Goal: Task Accomplishment & Management: Understand process/instructions

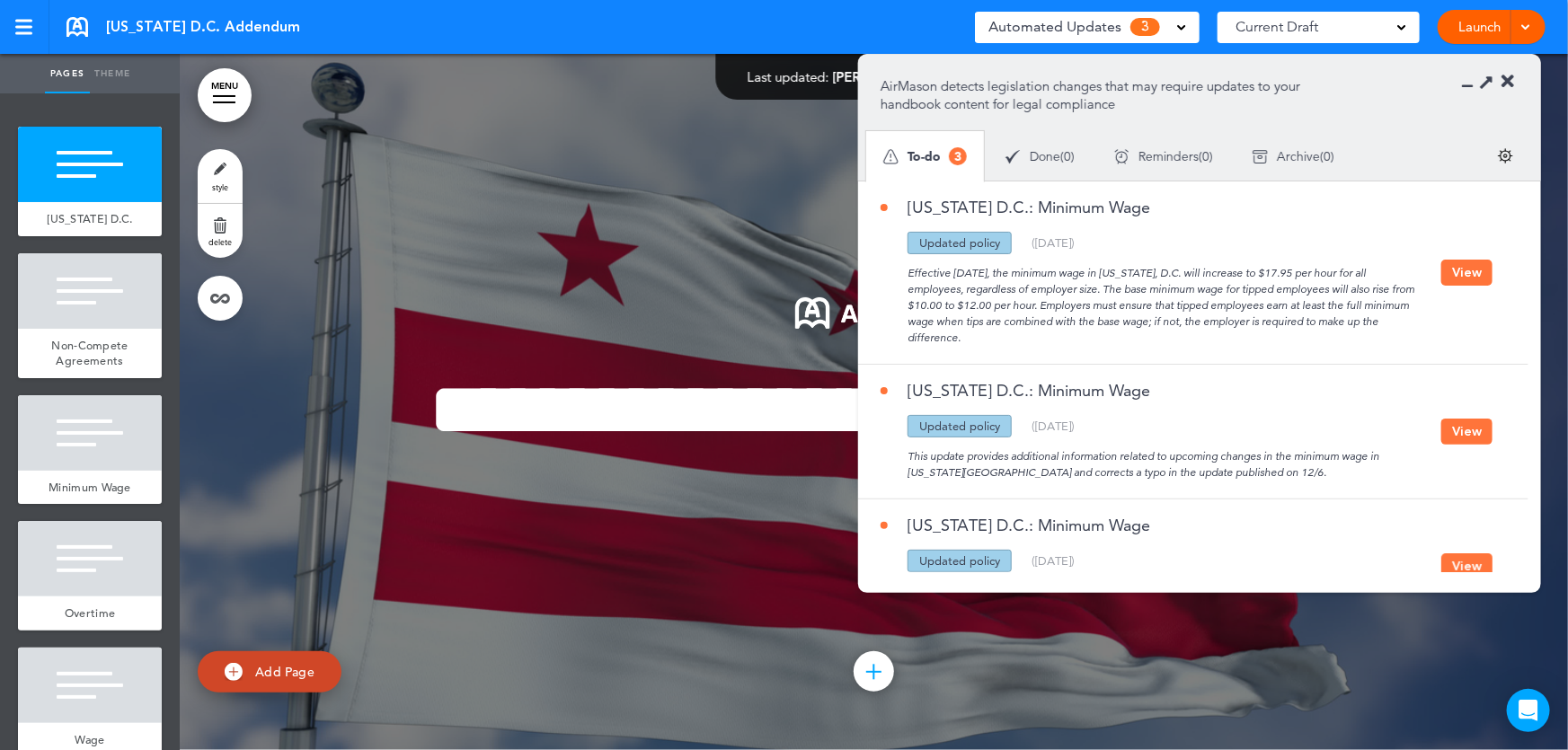
click at [1464, 264] on button "View" at bounding box center [1466, 272] width 51 height 26
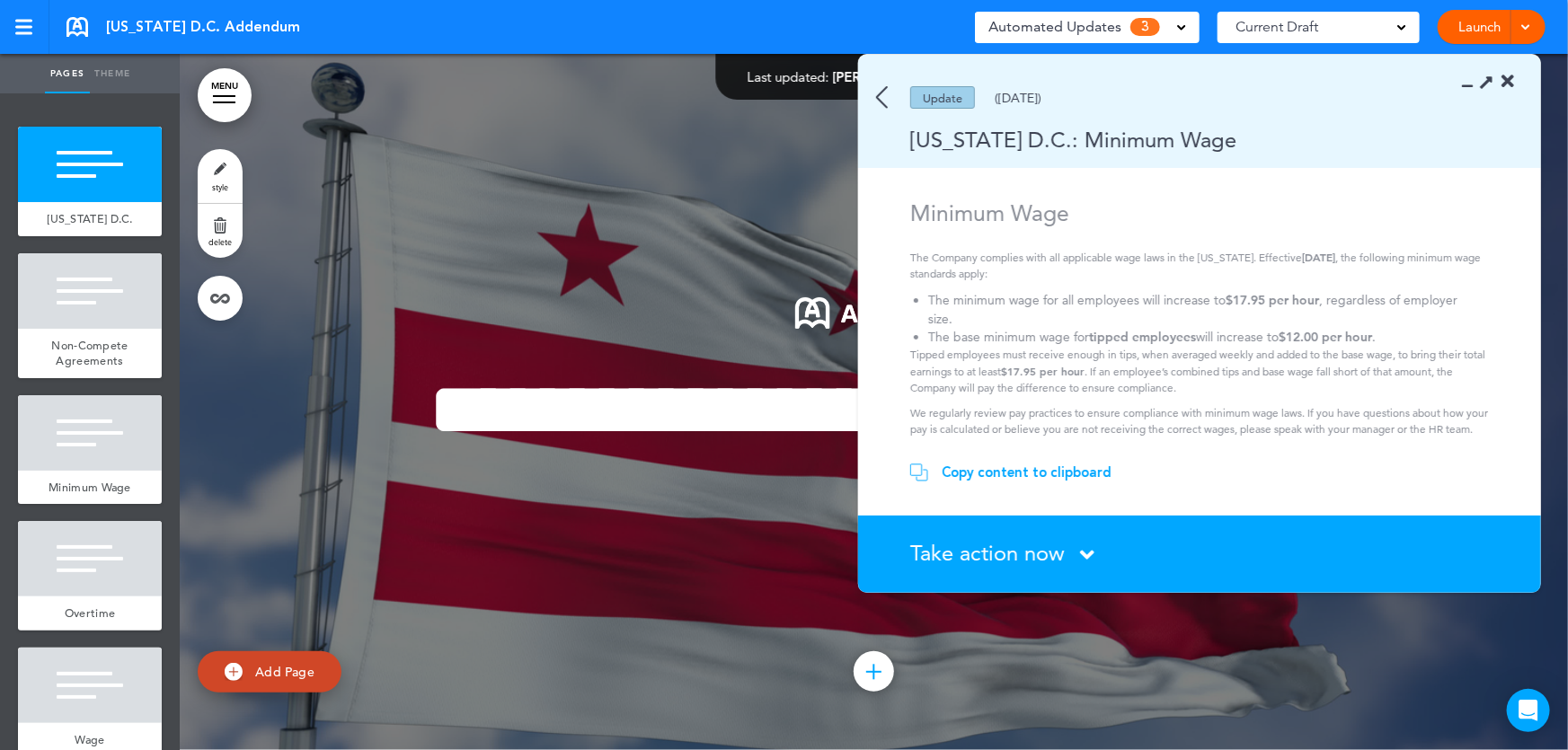
drag, startPoint x: 974, startPoint y: 530, endPoint x: 964, endPoint y: 555, distance: 26.9
click at [968, 534] on section "Take action now Click here to change the status What would you like to do? I ha…" at bounding box center [1200, 555] width 683 height 77
click at [961, 554] on span "Take action now" at bounding box center [988, 553] width 155 height 26
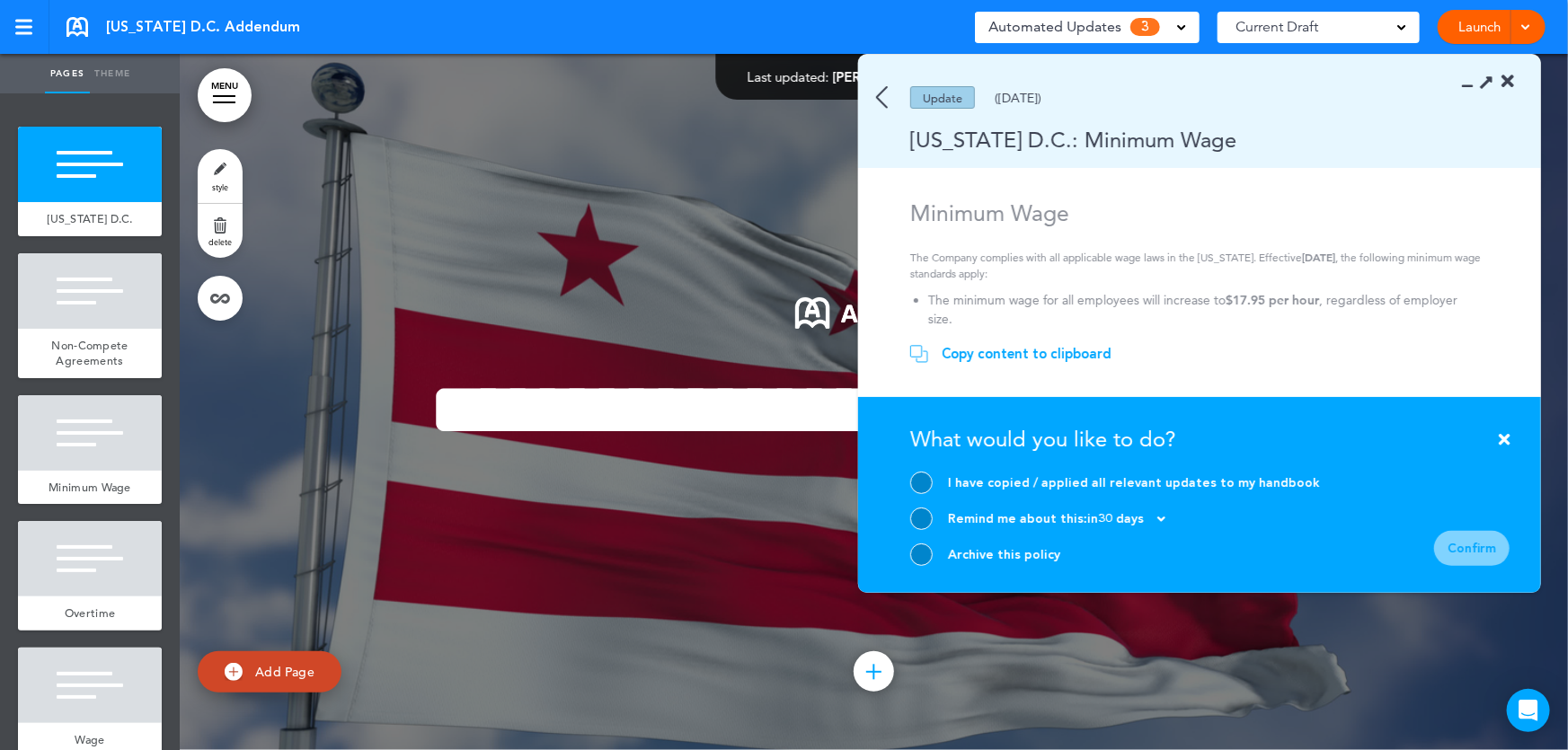
click at [1502, 437] on icon at bounding box center [1504, 439] width 11 height 16
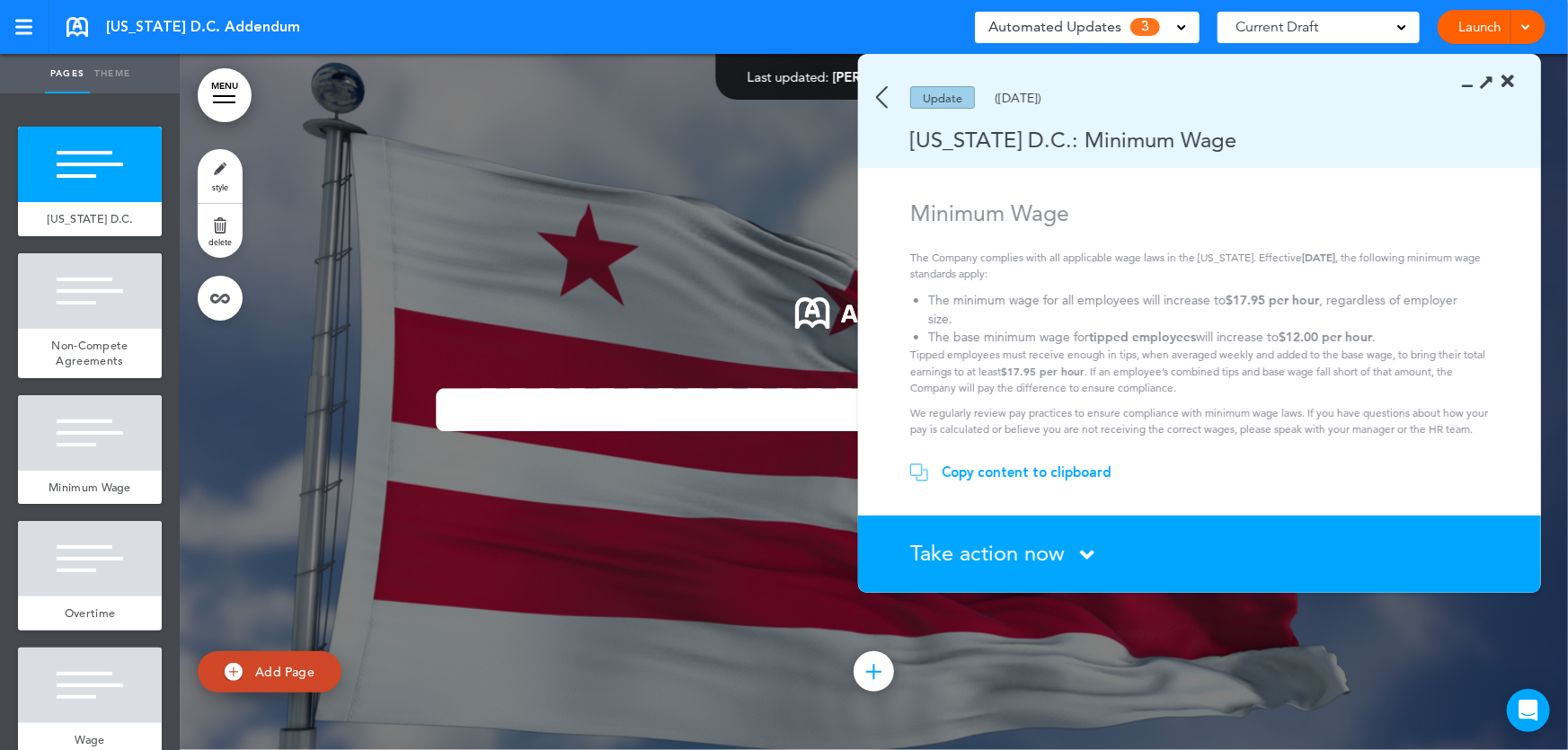
click at [883, 98] on img at bounding box center [882, 97] width 12 height 23
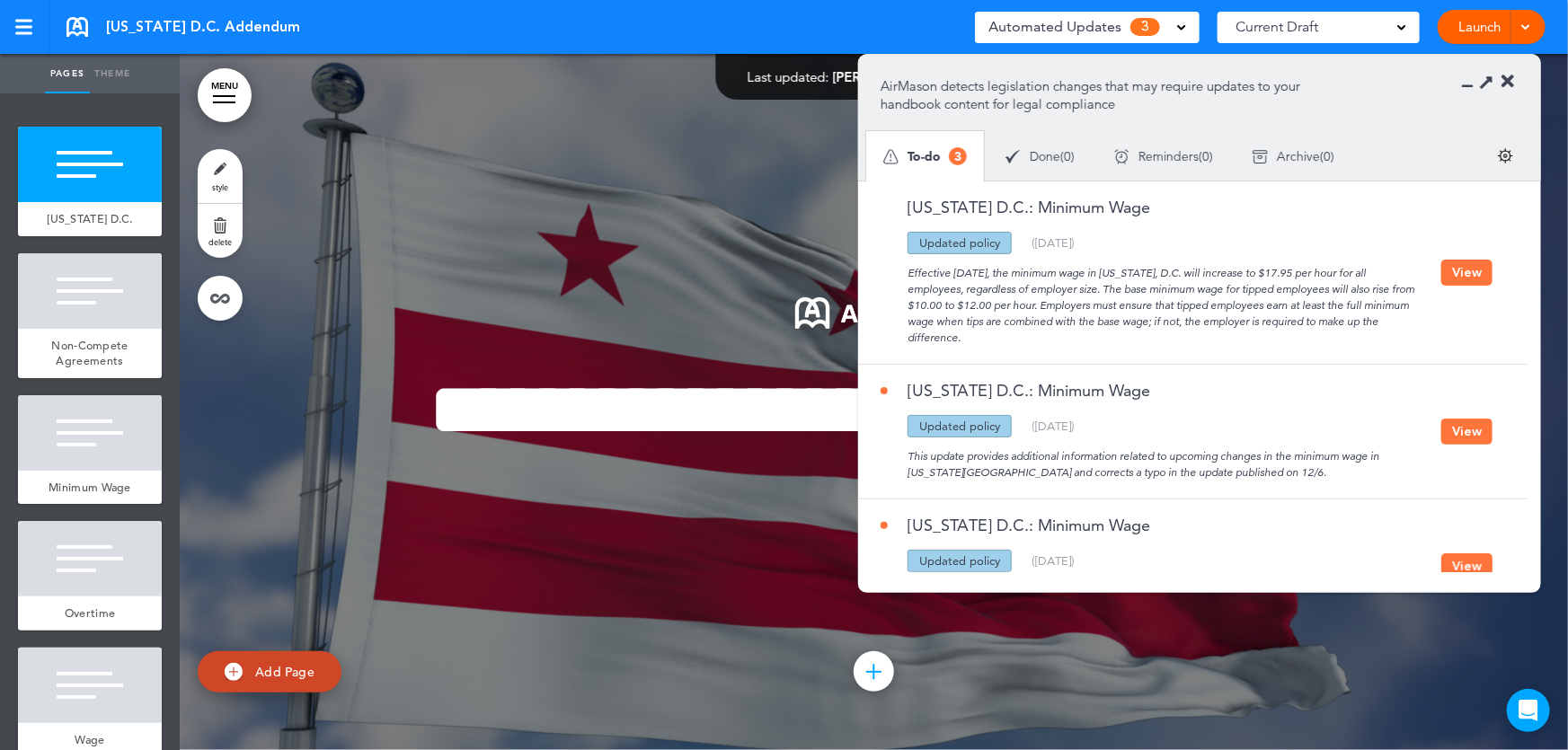
click at [1503, 77] on icon at bounding box center [1508, 82] width 13 height 18
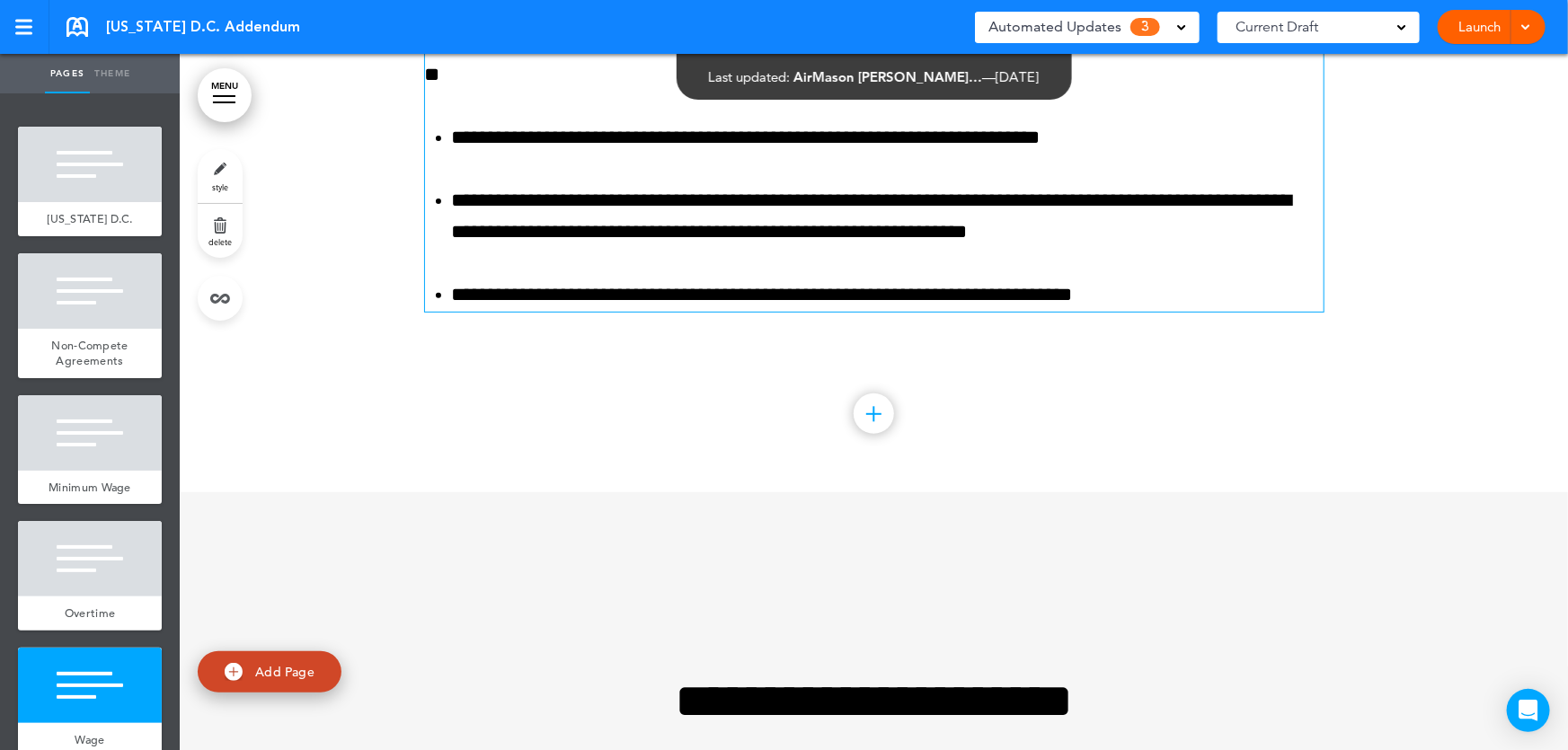
scroll to position [3755, 0]
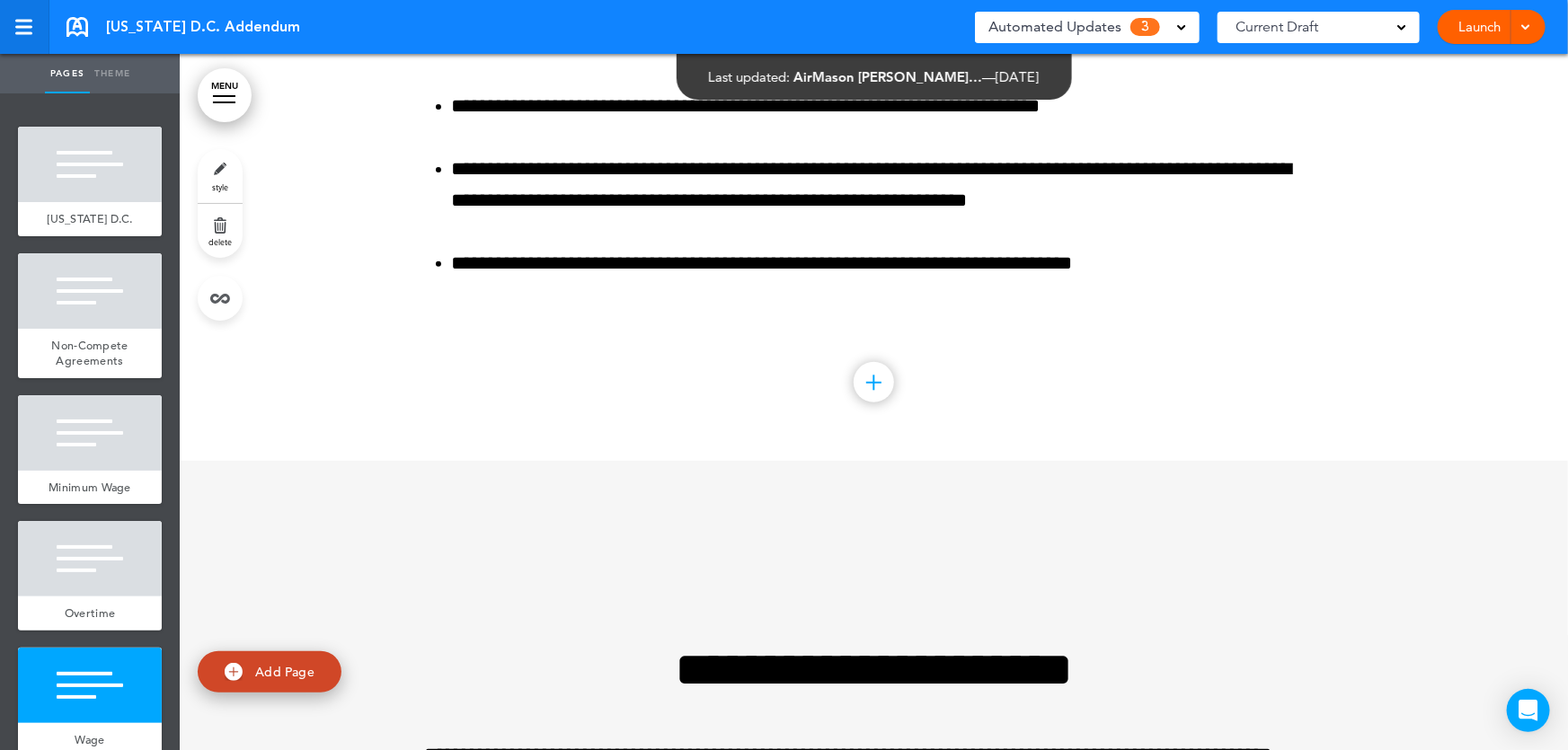
click at [24, 28] on div at bounding box center [23, 27] width 16 height 15
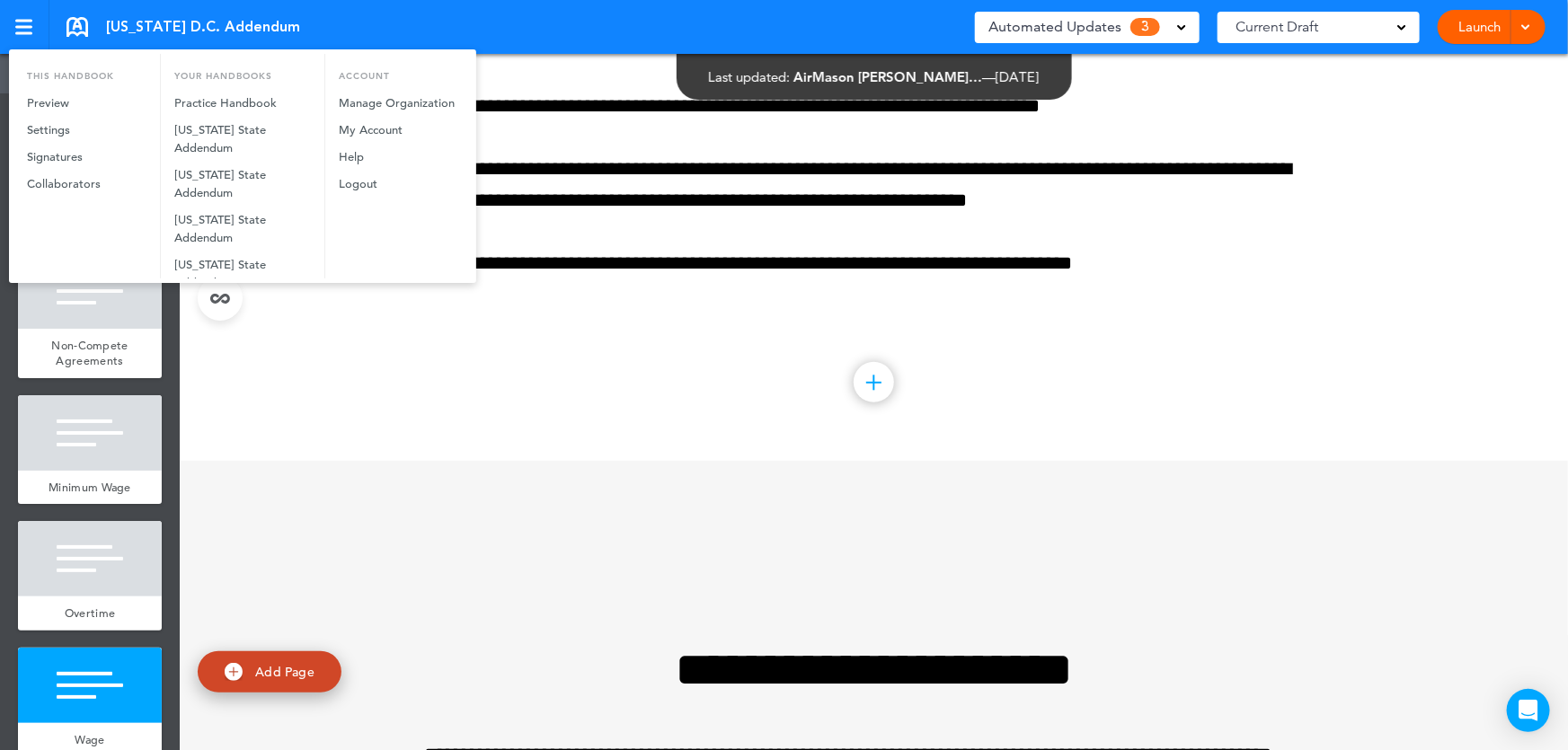
click at [427, 483] on div at bounding box center [784, 375] width 1568 height 750
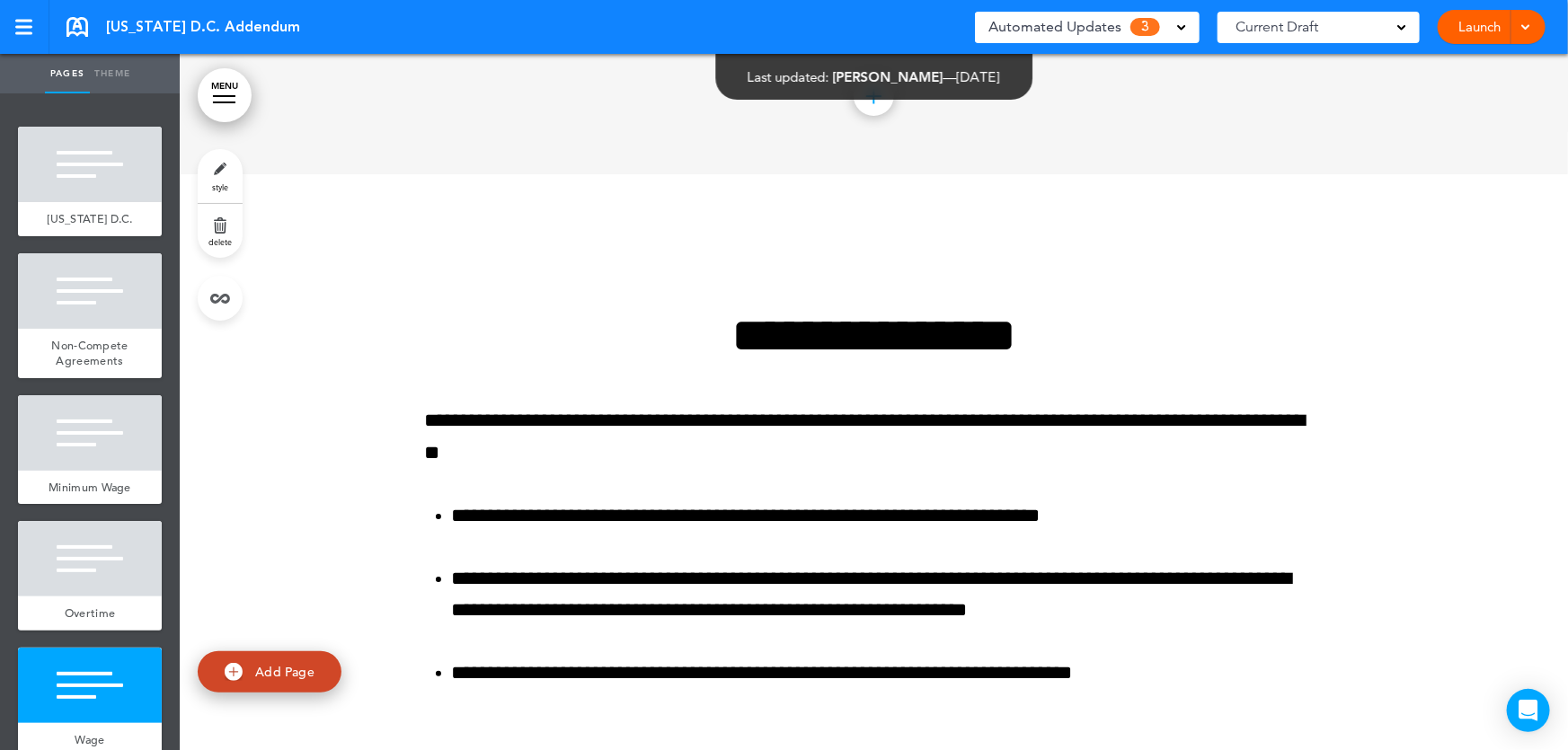
scroll to position [3348, 0]
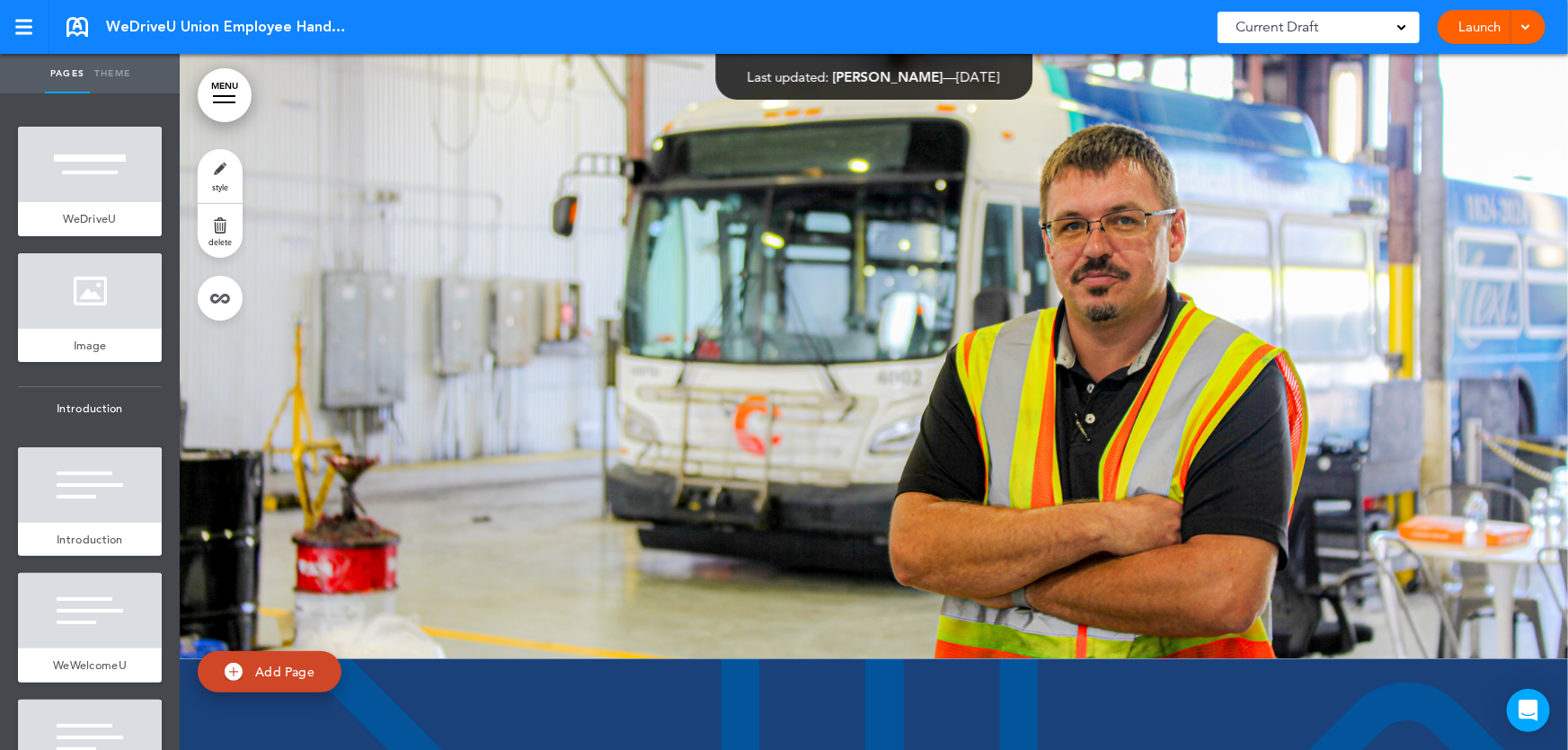
scroll to position [80339, 0]
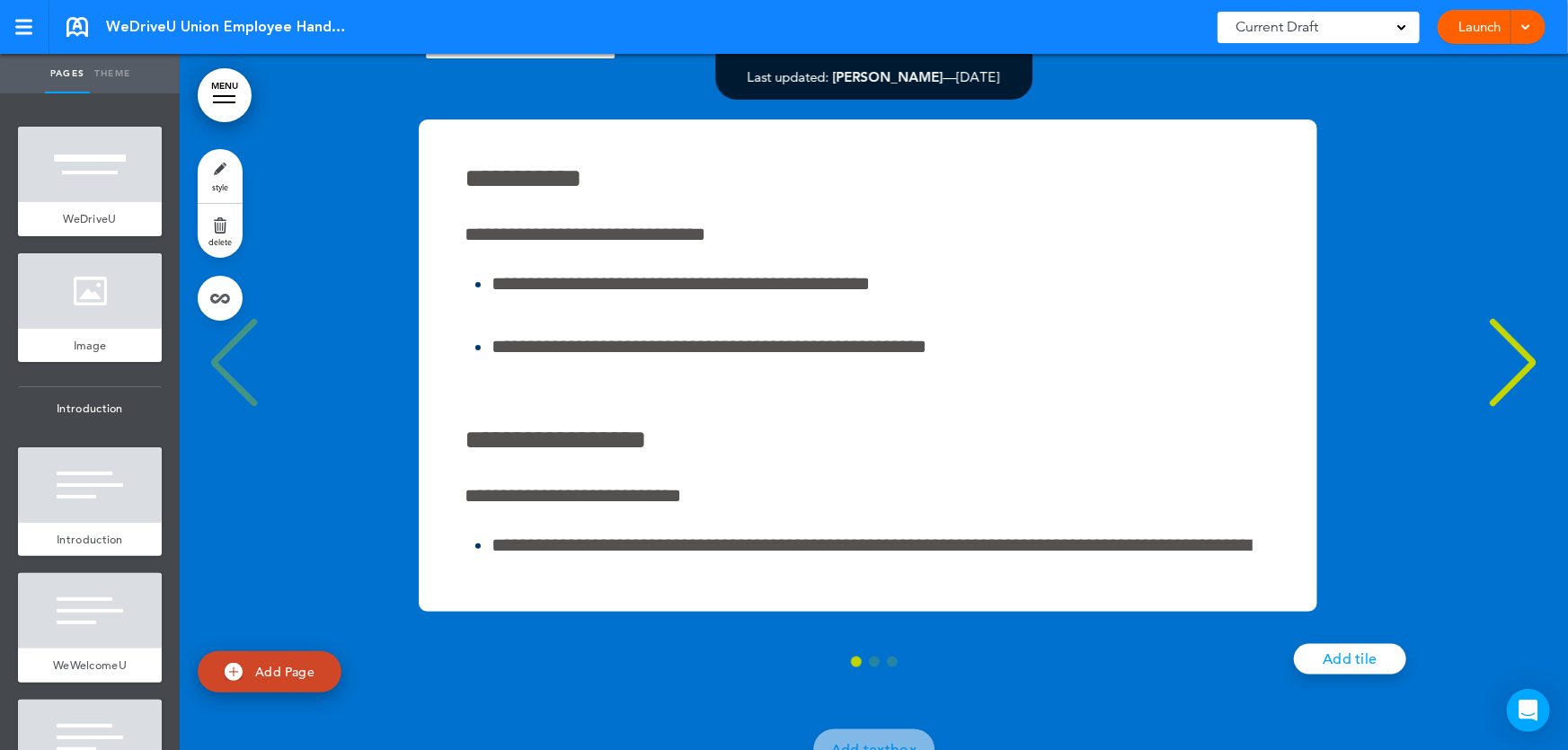
drag, startPoint x: 1128, startPoint y: 47, endPoint x: 1230, endPoint y: 0, distance: 112.3
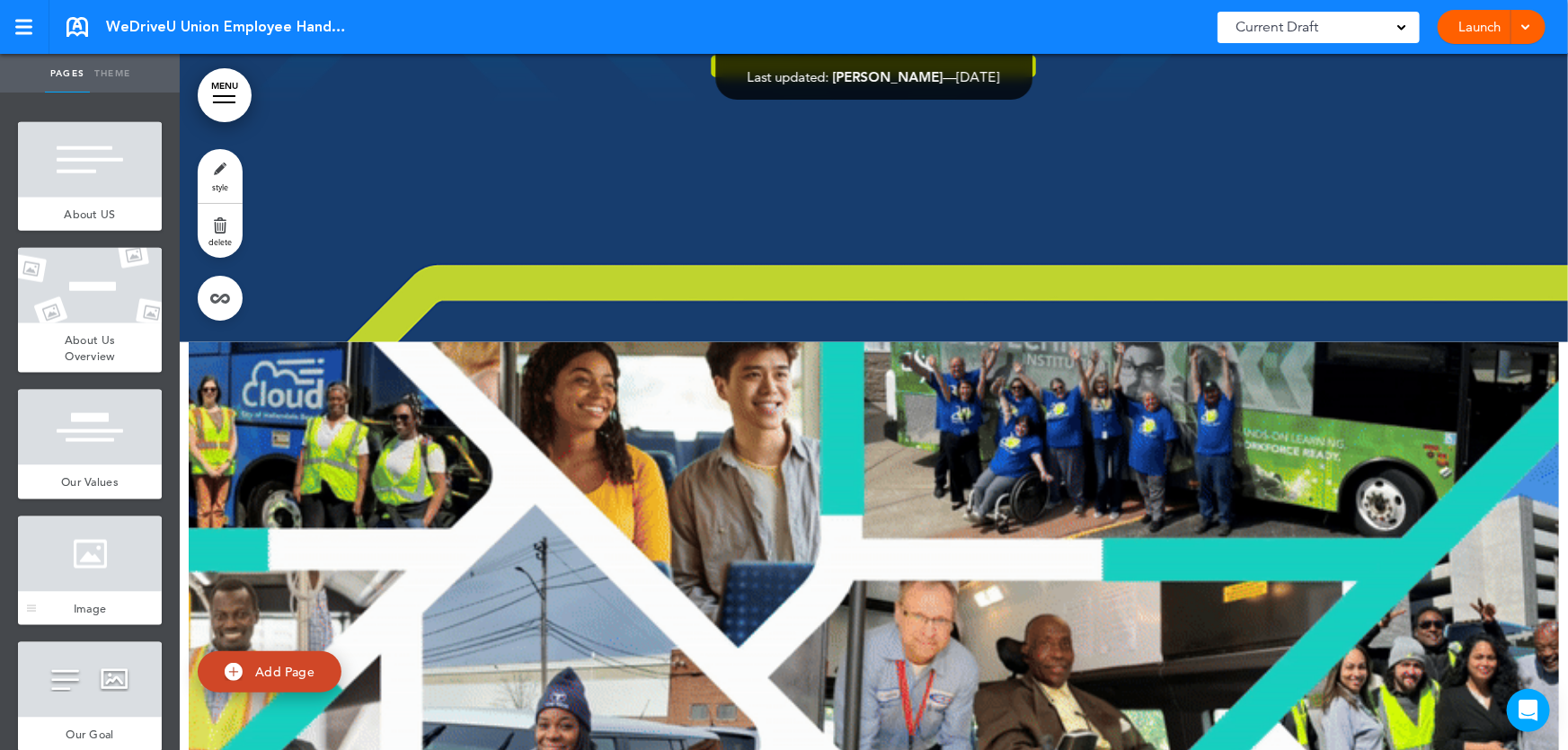
scroll to position [1061, 0]
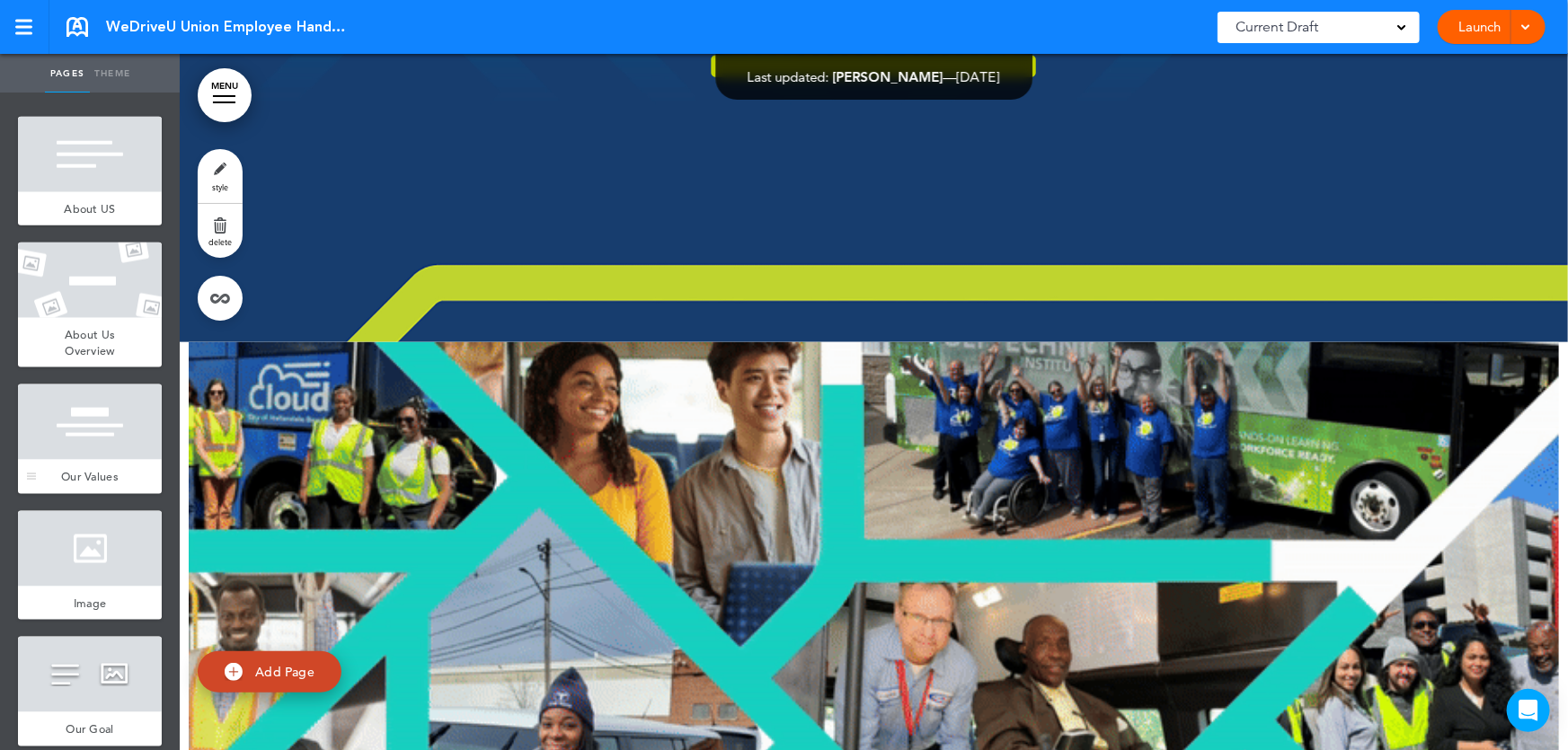
click at [81, 448] on div at bounding box center [90, 422] width 144 height 76
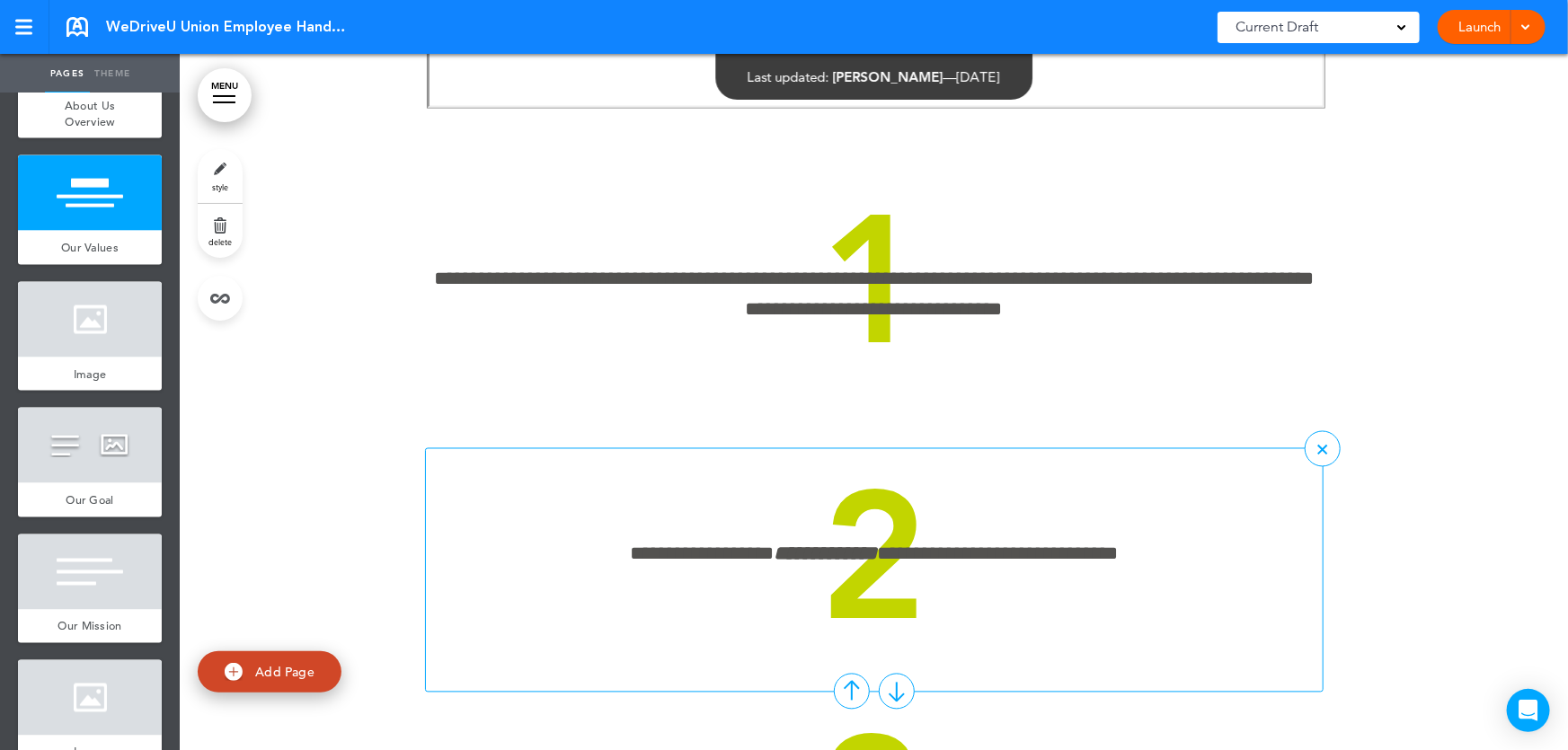
scroll to position [1306, 0]
